Goal: Task Accomplishment & Management: Use online tool/utility

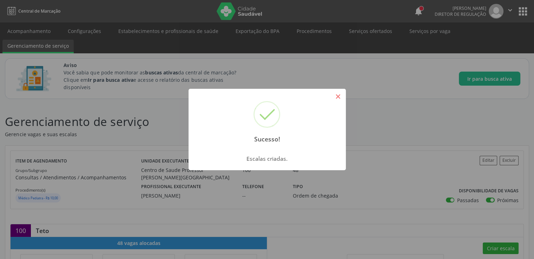
click at [337, 94] on button "×" at bounding box center [338, 96] width 12 height 12
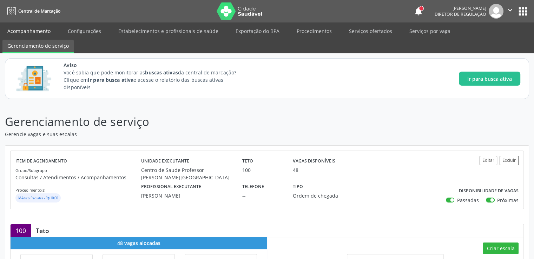
click at [39, 33] on link "Acompanhamento" at bounding box center [28, 31] width 53 height 12
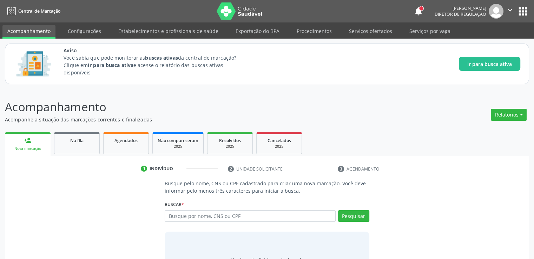
click at [75, 152] on div "person_add Nova marcação Na fila Agendados Não compareceram 2025 Resolvidos 202…" at bounding box center [267, 211] width 524 height 162
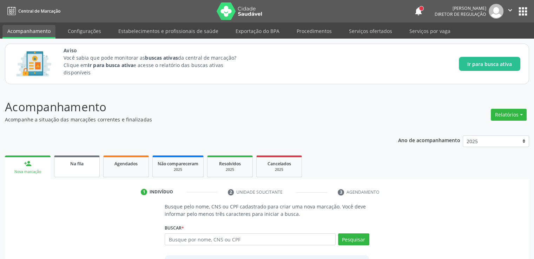
click at [76, 166] on span "Na fila" at bounding box center [76, 164] width 13 height 6
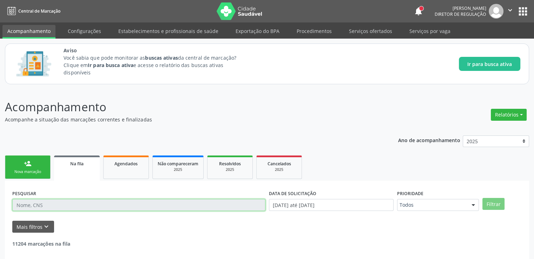
click at [77, 205] on input "text" at bounding box center [138, 205] width 253 height 12
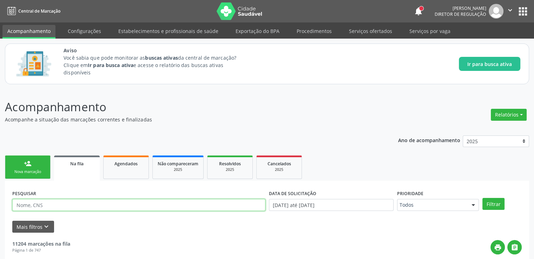
paste input "708908709497015"
type input "708908709497015"
click at [482, 198] on button "Filtrar" at bounding box center [493, 204] width 22 height 12
